Goal: Task Accomplishment & Management: Manage account settings

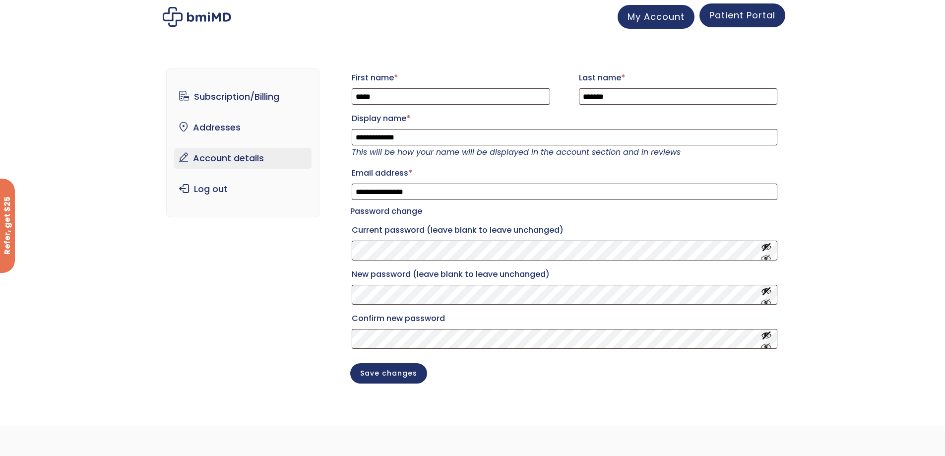
click at [742, 20] on span "Patient Portal" at bounding box center [742, 15] width 66 height 12
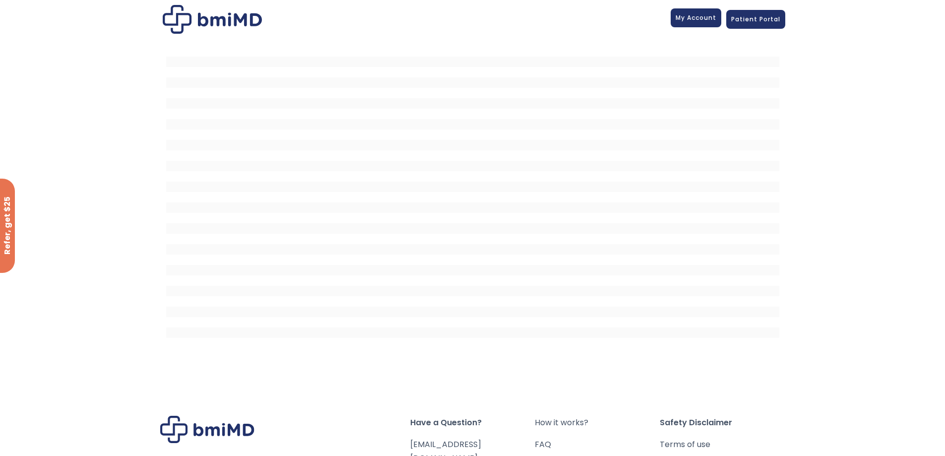
click at [698, 23] on link "My Account" at bounding box center [696, 17] width 51 height 19
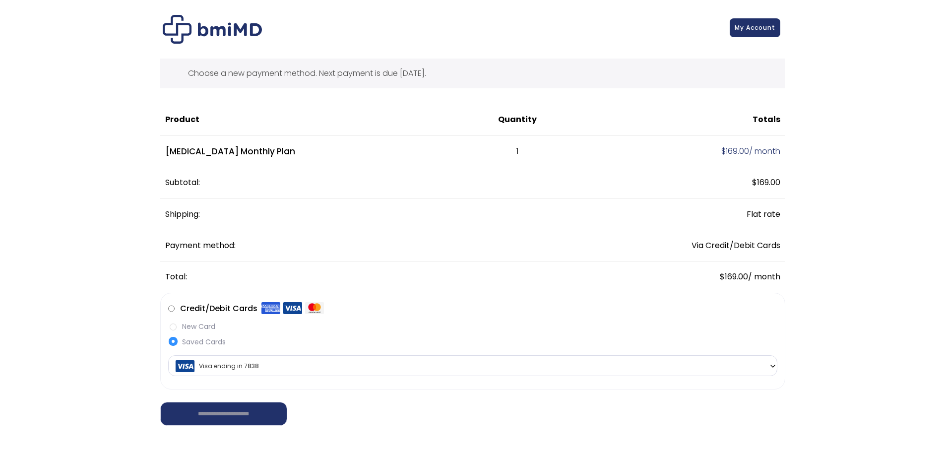
click at [752, 29] on span "My Account" at bounding box center [755, 27] width 41 height 8
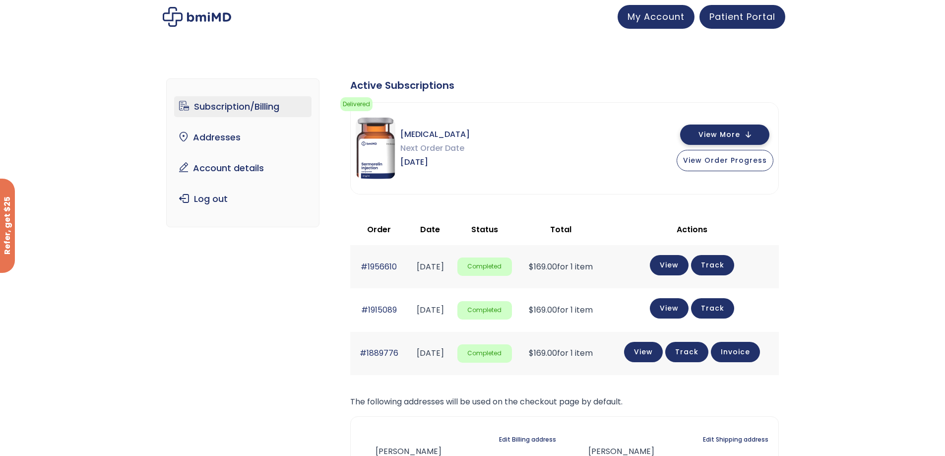
click at [731, 138] on span "View More" at bounding box center [719, 134] width 42 height 6
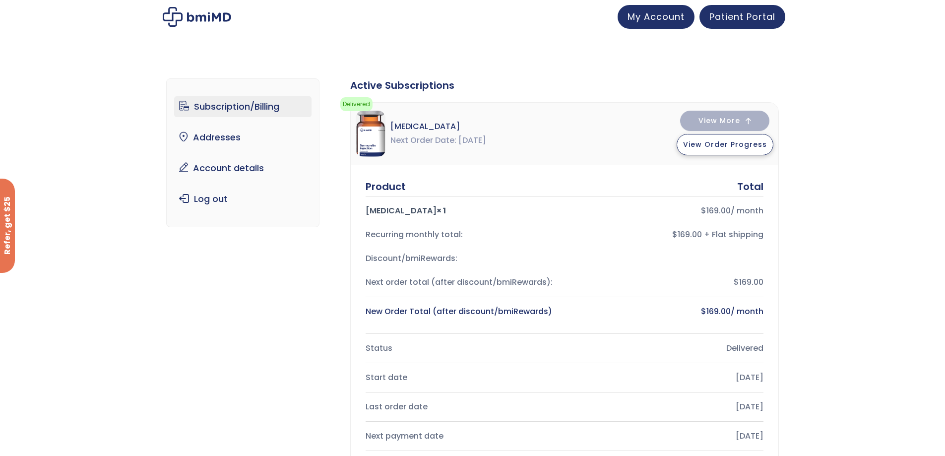
click at [710, 141] on span "View Order Progress" at bounding box center [725, 144] width 84 height 10
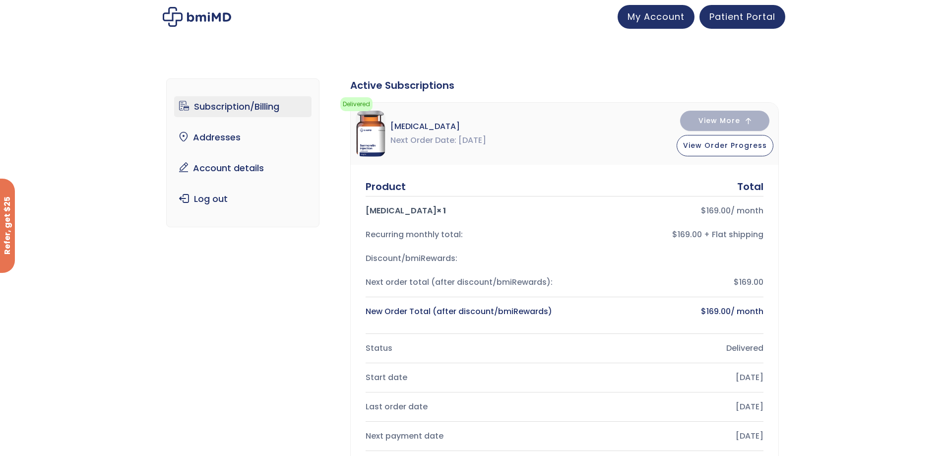
click at [238, 167] on link "Account details" at bounding box center [242, 168] width 137 height 21
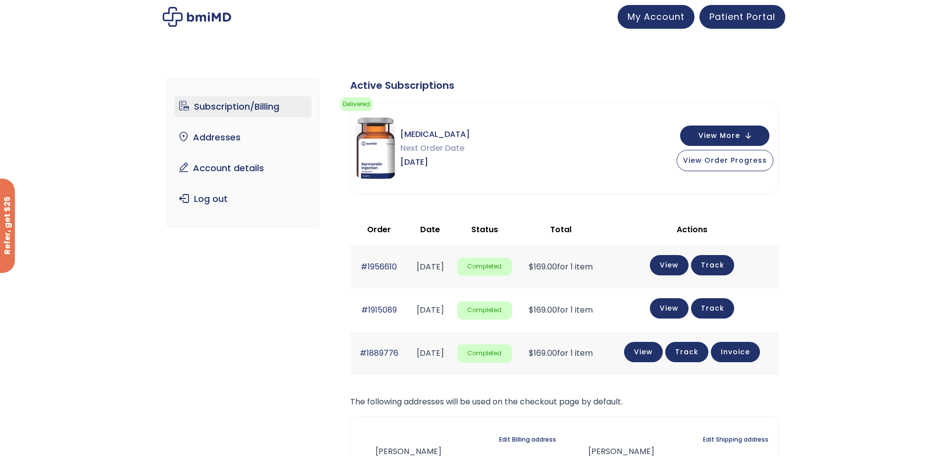
click at [190, 19] on img at bounding box center [197, 17] width 68 height 20
